Goal: Find specific page/section: Find specific page/section

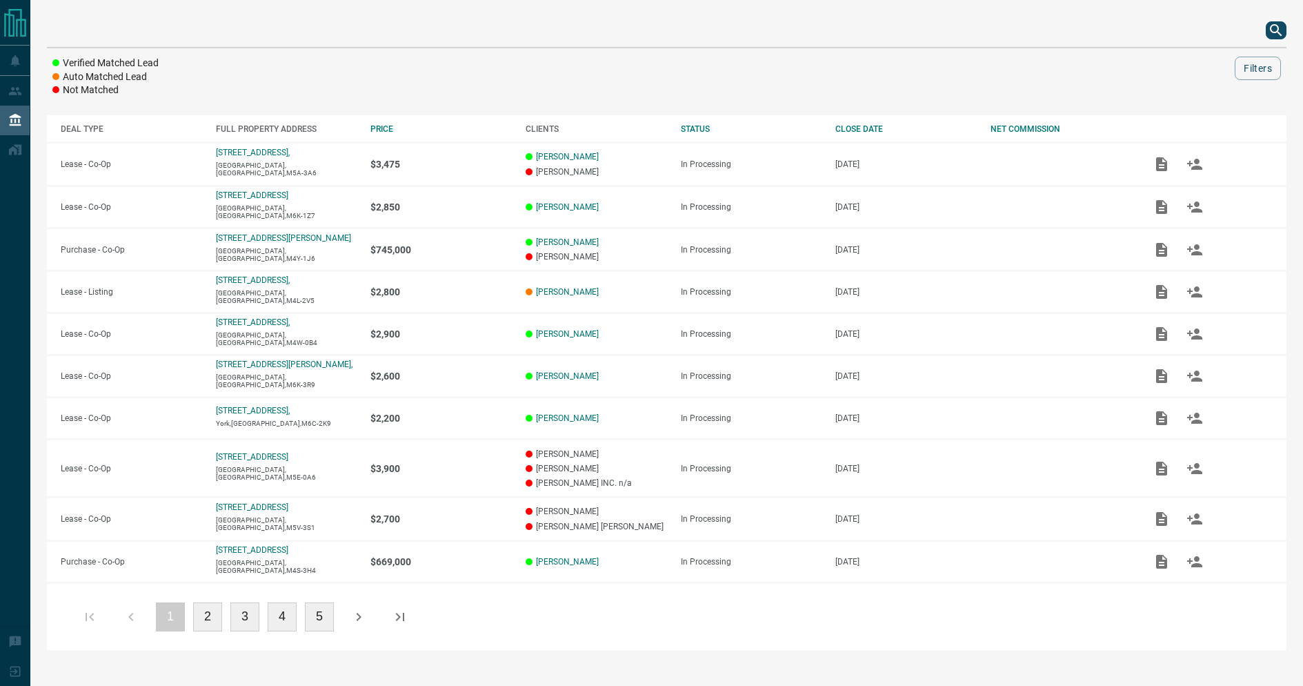
click at [1264, 29] on div at bounding box center [667, 30] width 1240 height 33
click at [1270, 30] on icon "search button" at bounding box center [1276, 30] width 17 height 17
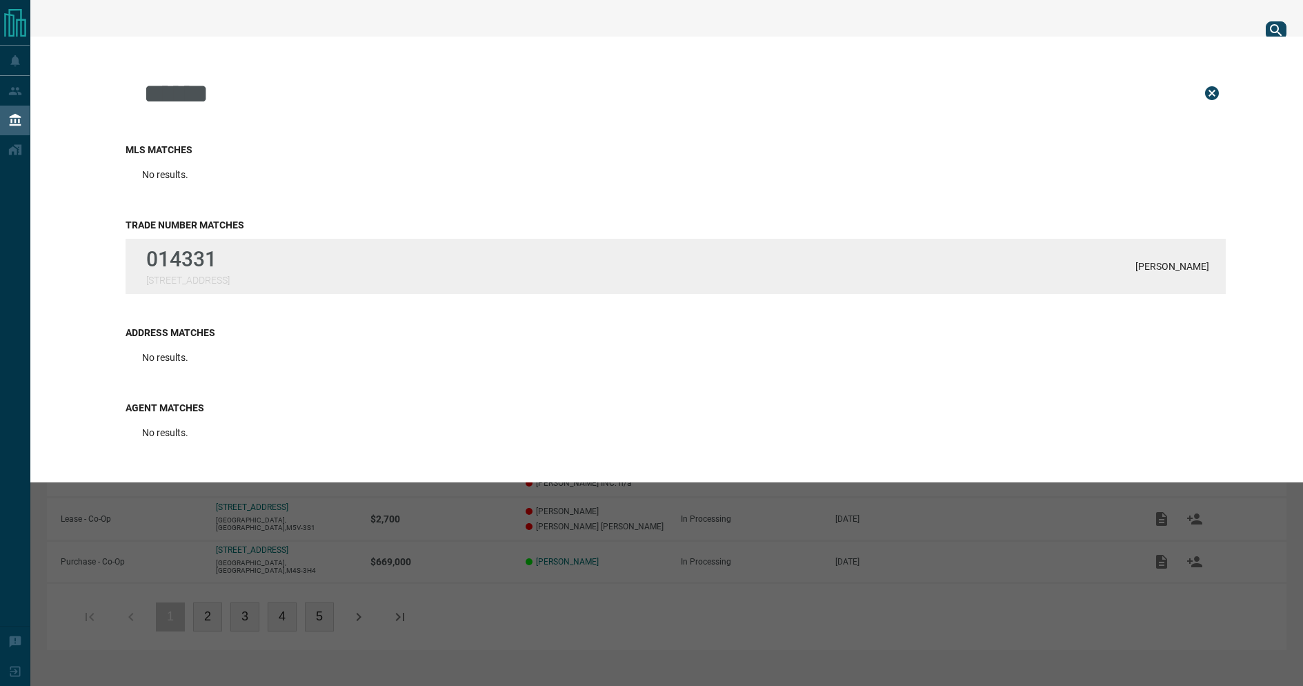
type input "******"
click at [742, 263] on div "014331 [STREET_ADDRESS] [PERSON_NAME]" at bounding box center [676, 266] width 1101 height 55
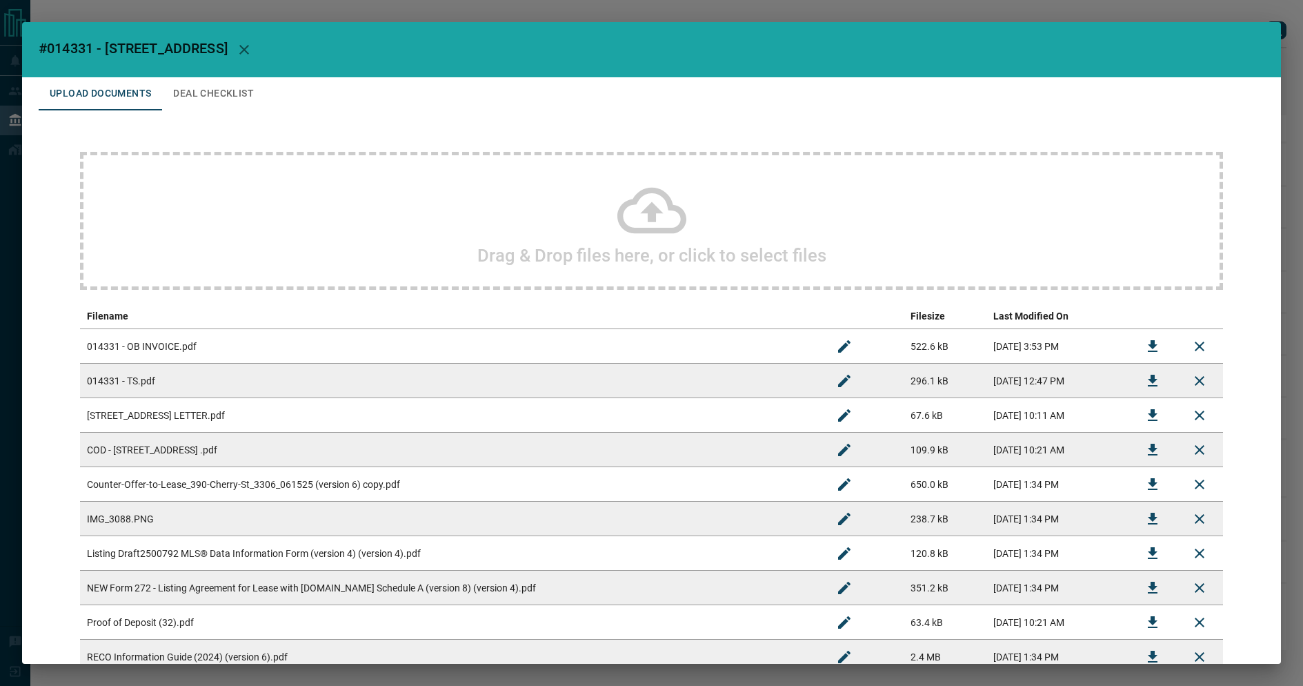
click at [1138, 12] on div "#014331 - [STREET_ADDRESS] Upload Documents Deal Checklist Drag & Drop files he…" at bounding box center [651, 343] width 1303 height 686
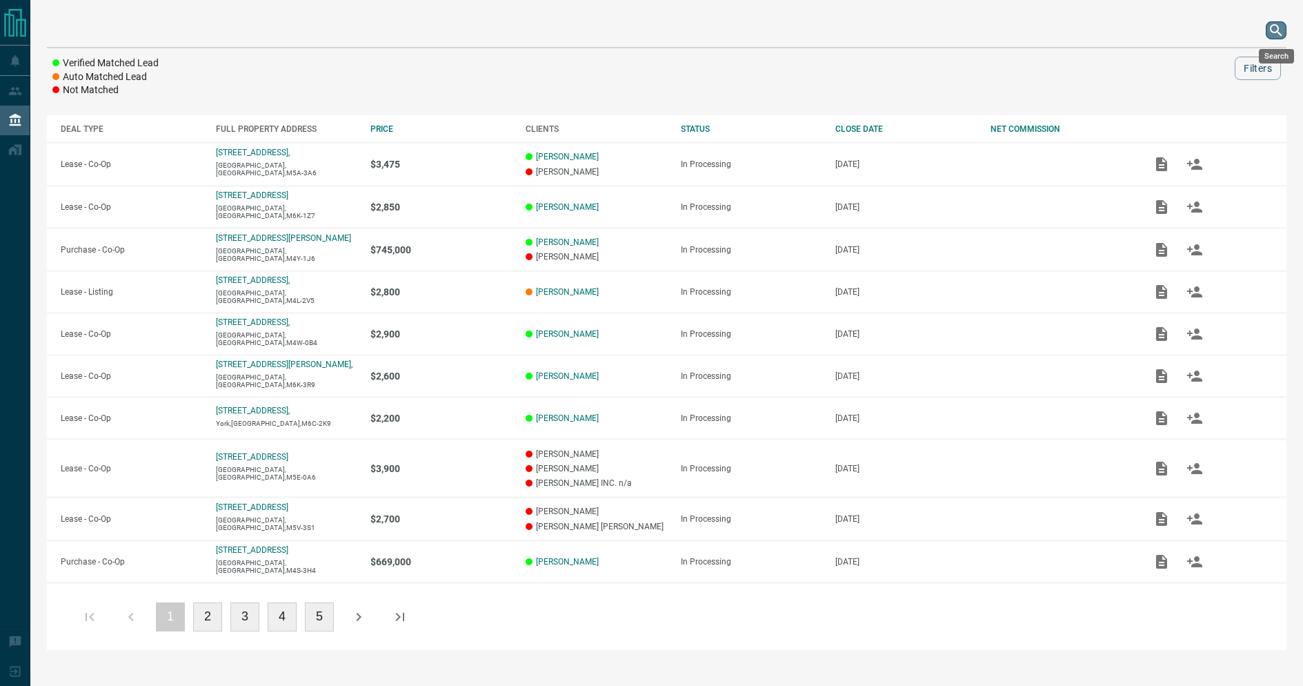
click at [1278, 35] on icon "search button" at bounding box center [1276, 30] width 17 height 17
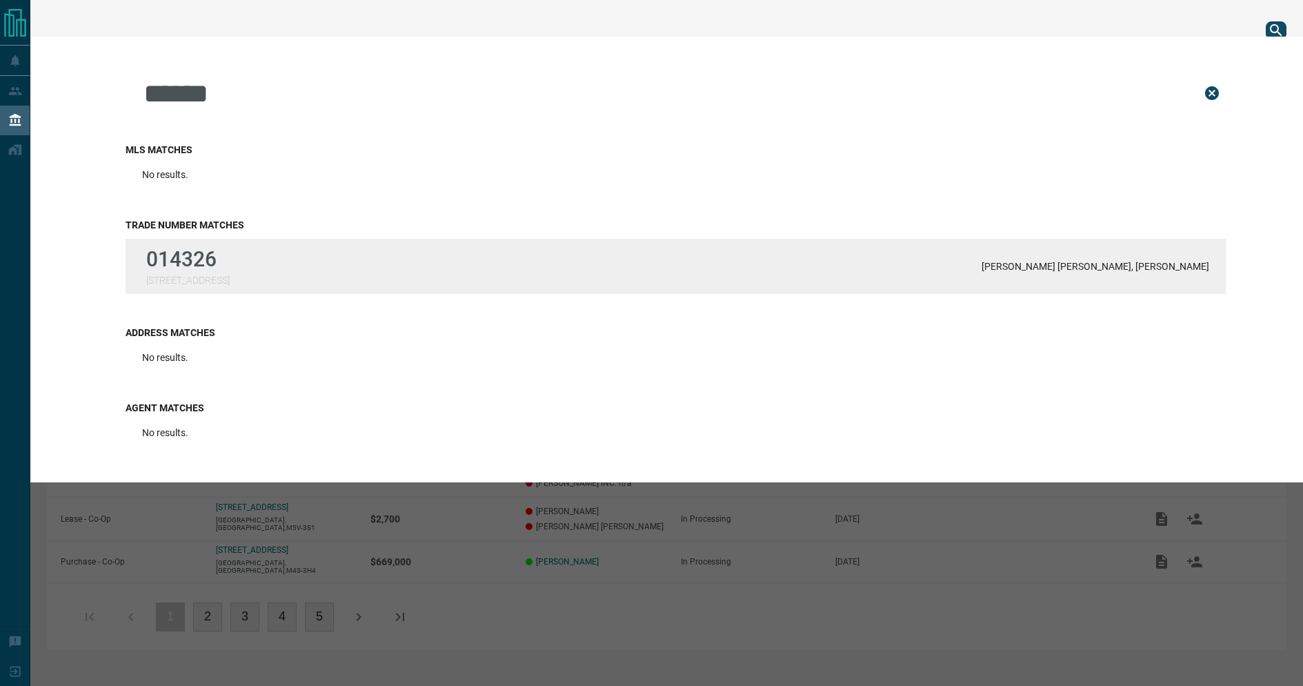
type input "******"
click at [987, 279] on div "014326 [STREET_ADDRESS][PERSON_NAME][PERSON_NAME], [PERSON_NAME]" at bounding box center [676, 266] width 1101 height 55
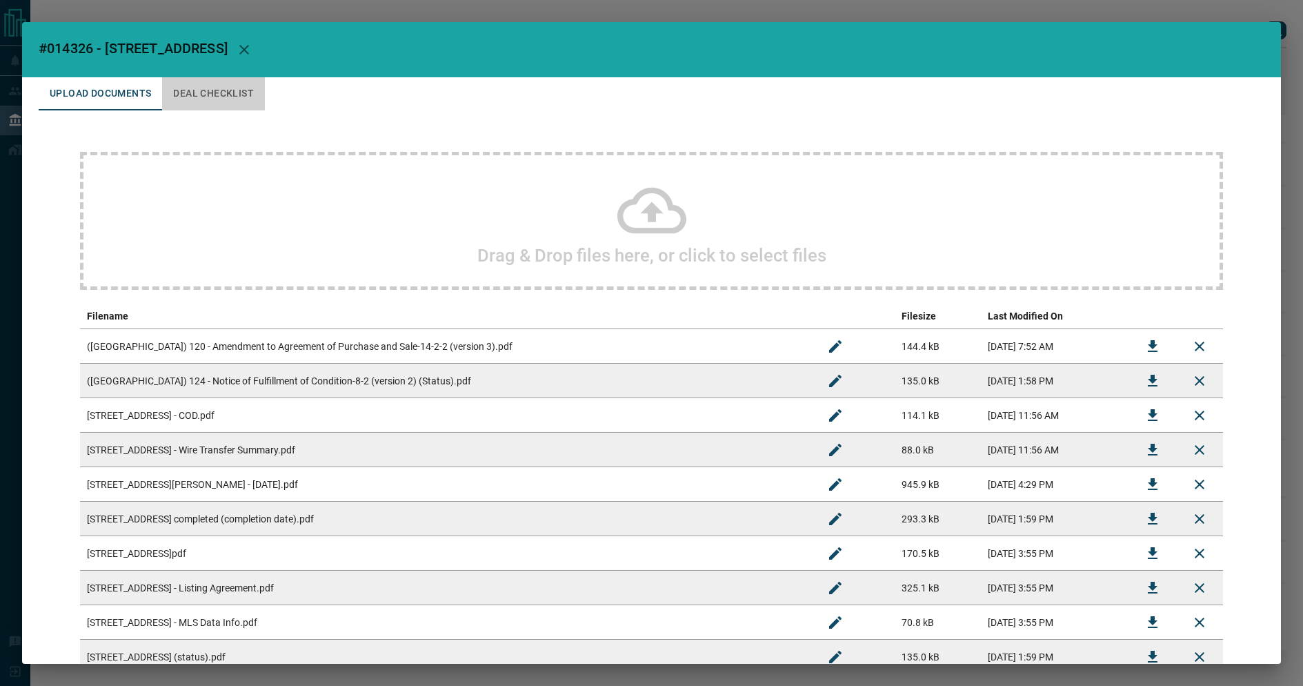
click at [200, 101] on button "Deal Checklist" at bounding box center [213, 93] width 103 height 33
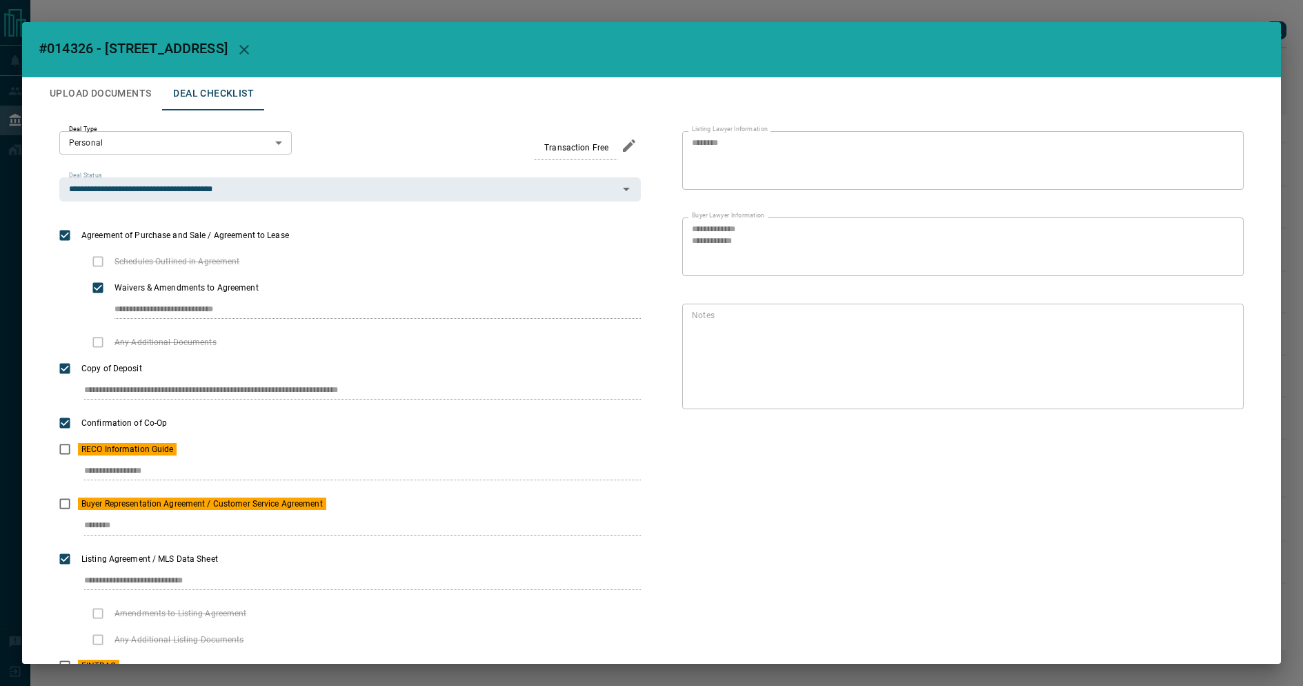
scroll to position [3, 0]
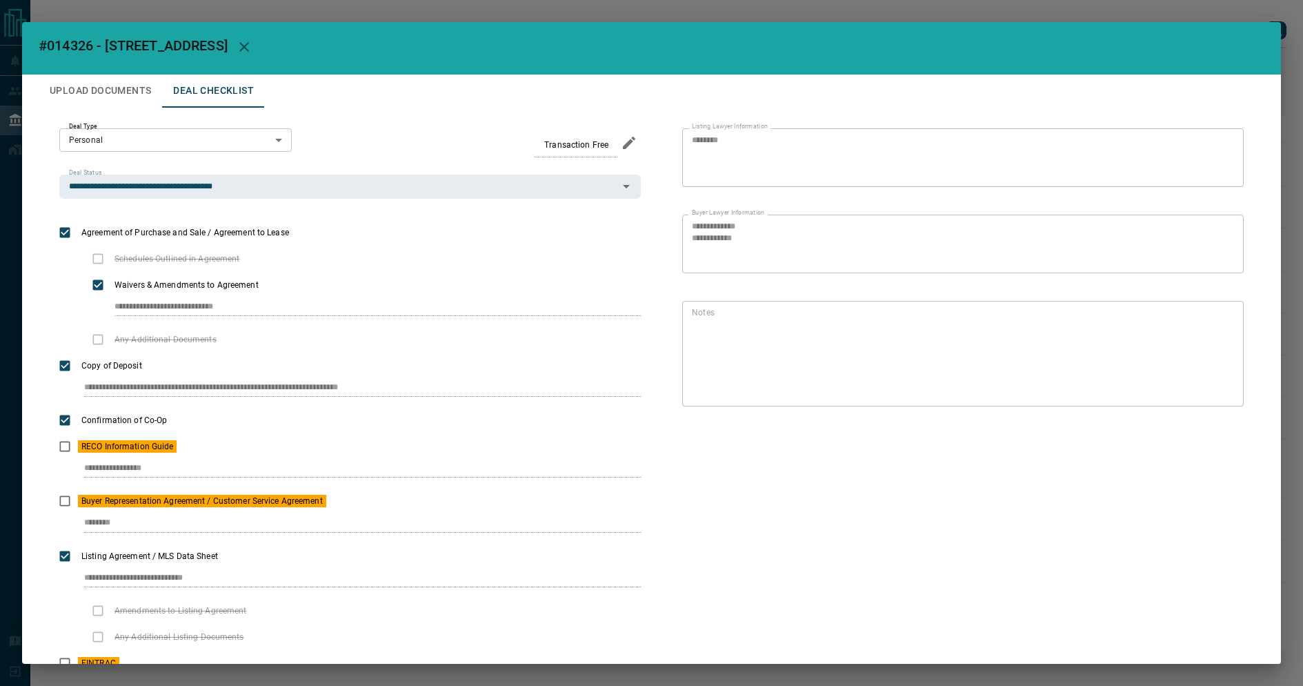
click at [111, 77] on button "Upload Documents" at bounding box center [101, 91] width 124 height 33
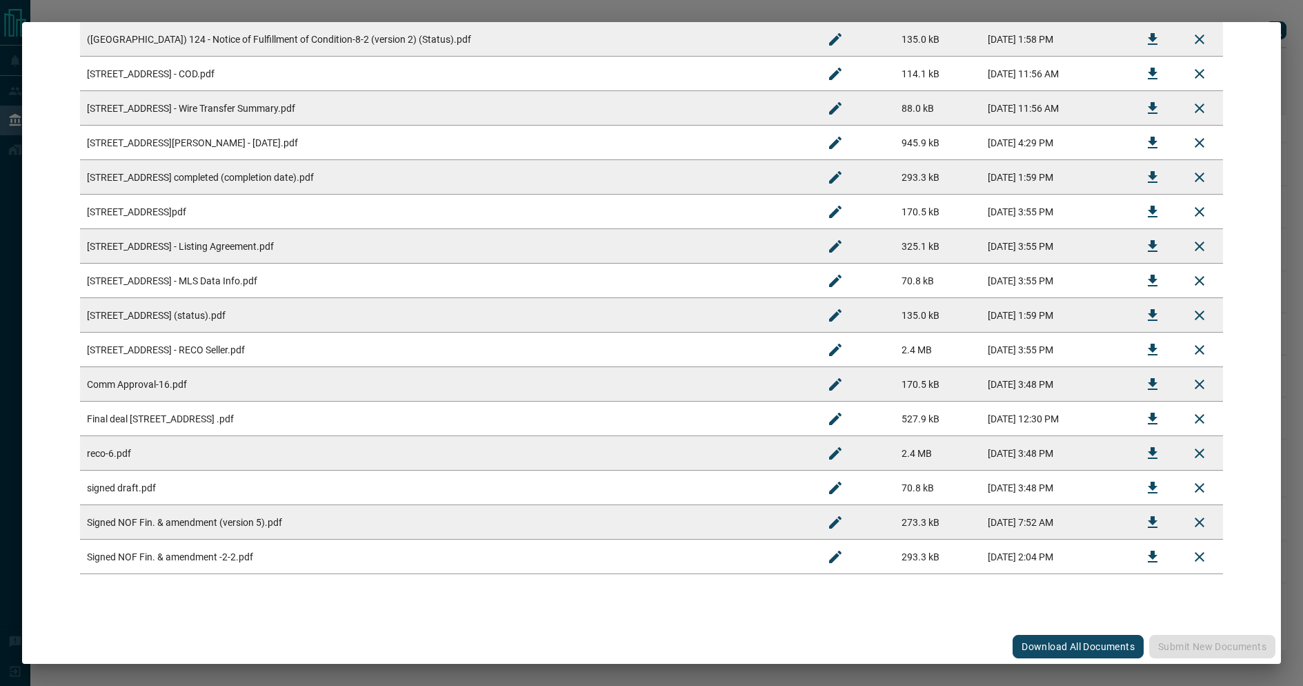
scroll to position [0, 0]
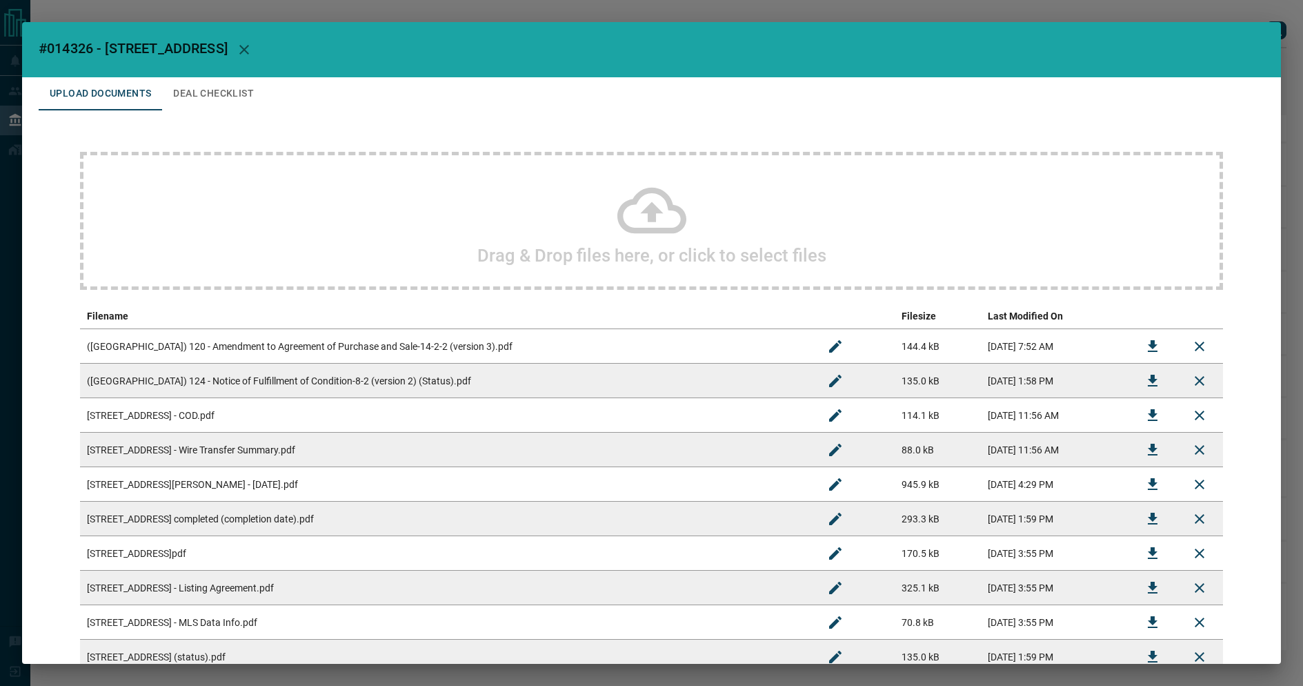
click at [99, 52] on span "#014326 - [STREET_ADDRESS]" at bounding box center [133, 48] width 189 height 17
drag, startPoint x: 48, startPoint y: 48, endPoint x: 95, endPoint y: 48, distance: 46.9
click at [95, 48] on span "#014326 - [STREET_ADDRESS]" at bounding box center [133, 48] width 189 height 17
copy span "014326"
